Goal: Ask a question

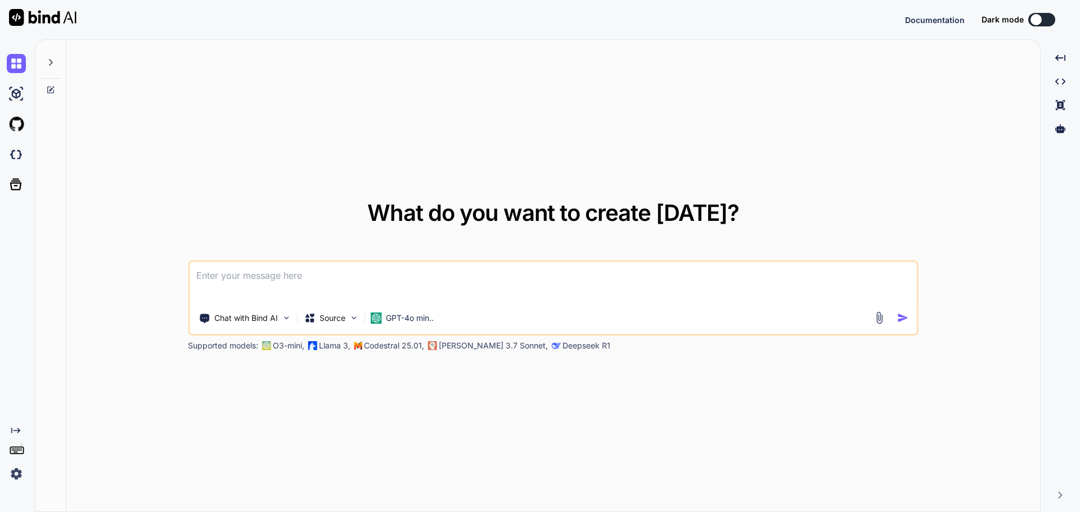
click at [52, 65] on icon at bounding box center [50, 62] width 9 height 9
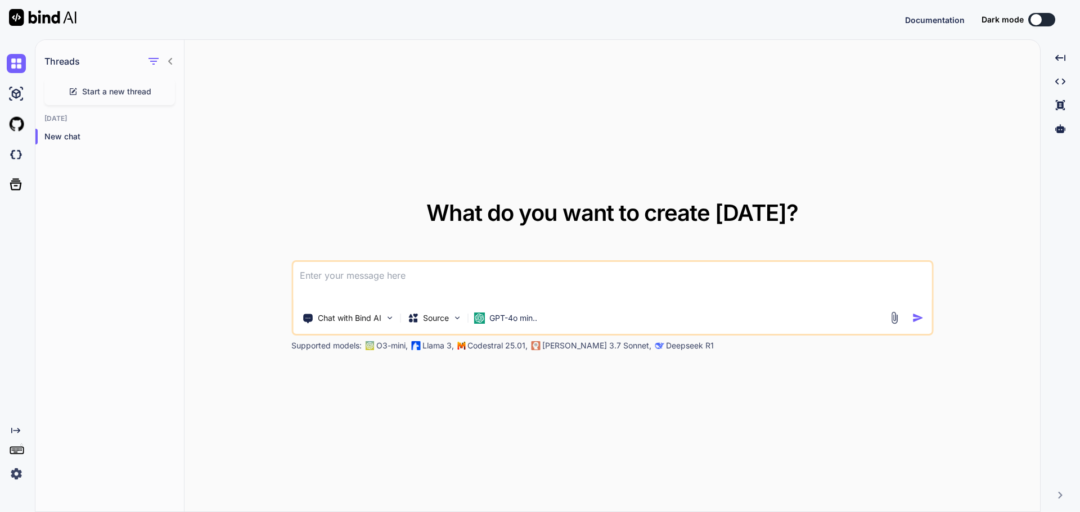
click at [127, 93] on span "Start a new thread" at bounding box center [116, 91] width 69 height 11
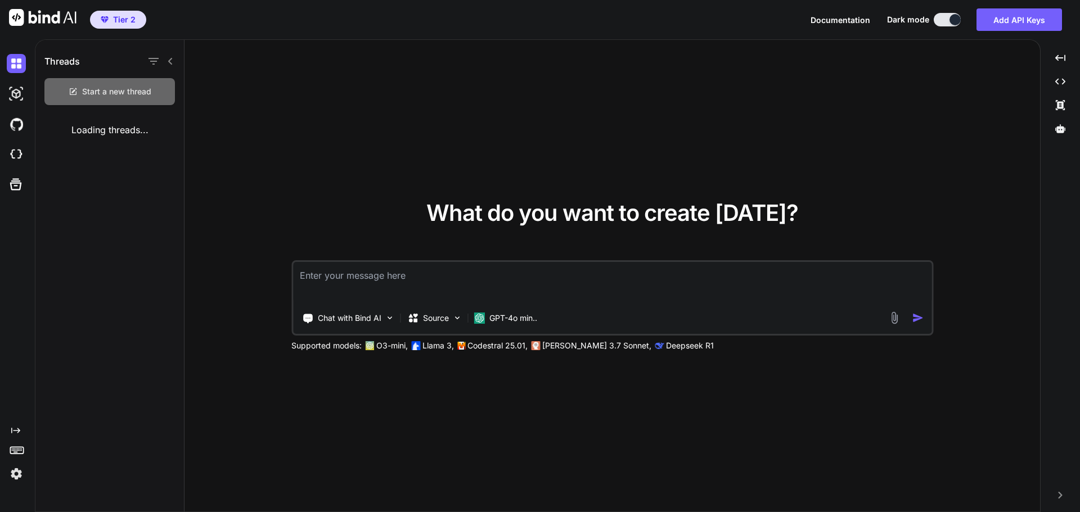
type textarea "x"
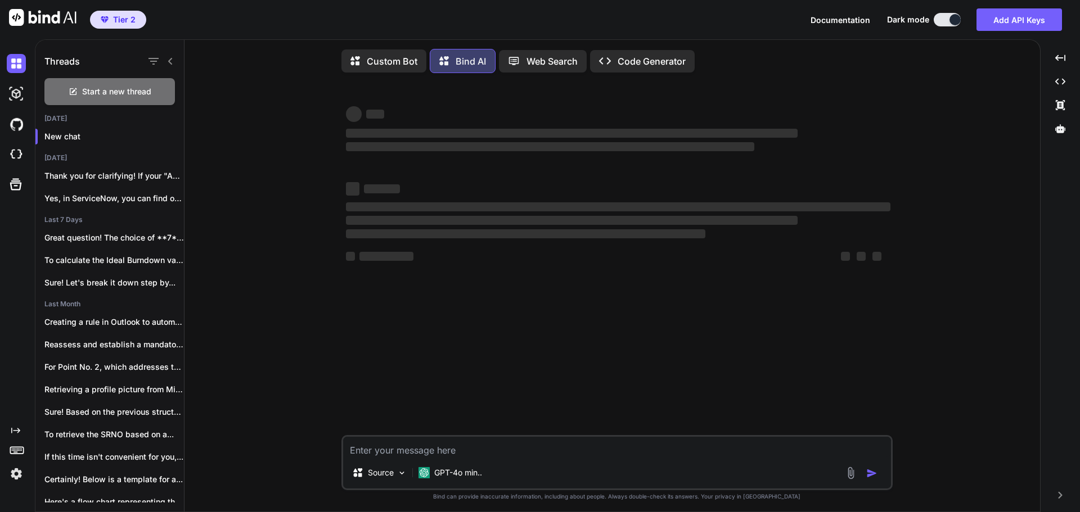
click at [528, 448] on textarea at bounding box center [617, 447] width 548 height 20
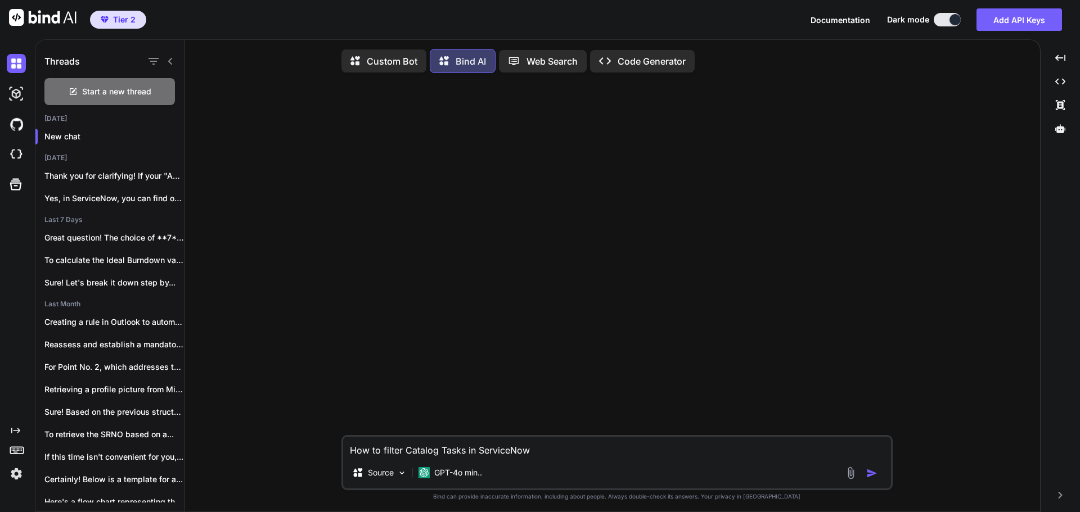
type textarea "How to filter Catalog Tasks in ServiceNow?"
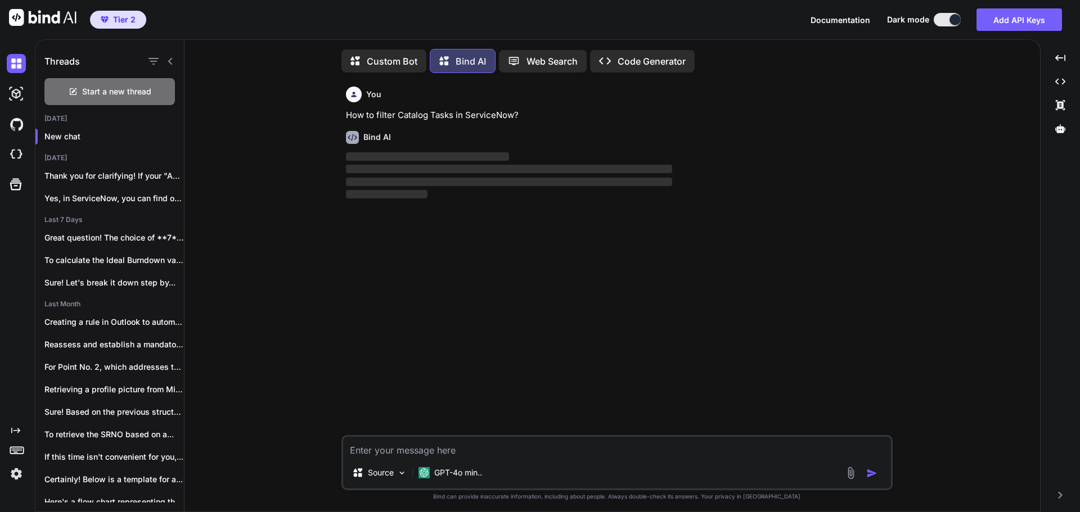
scroll to position [6, 0]
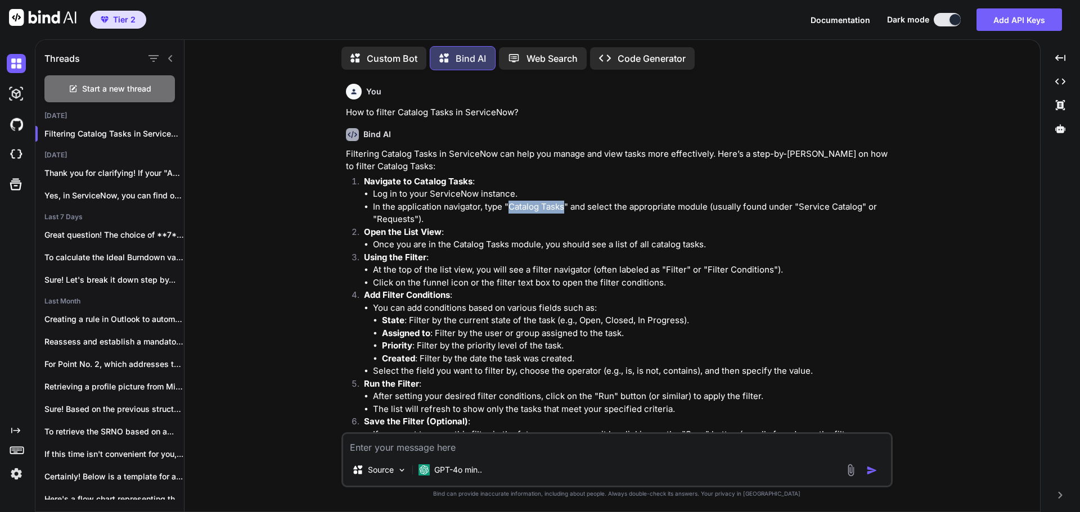
drag, startPoint x: 509, startPoint y: 207, endPoint x: 565, endPoint y: 207, distance: 55.7
click at [565, 207] on li "In the application navigator, type "Catalog Tasks" and select the appropriate m…" at bounding box center [631, 213] width 517 height 25
